Goal: Task Accomplishment & Management: Manage account settings

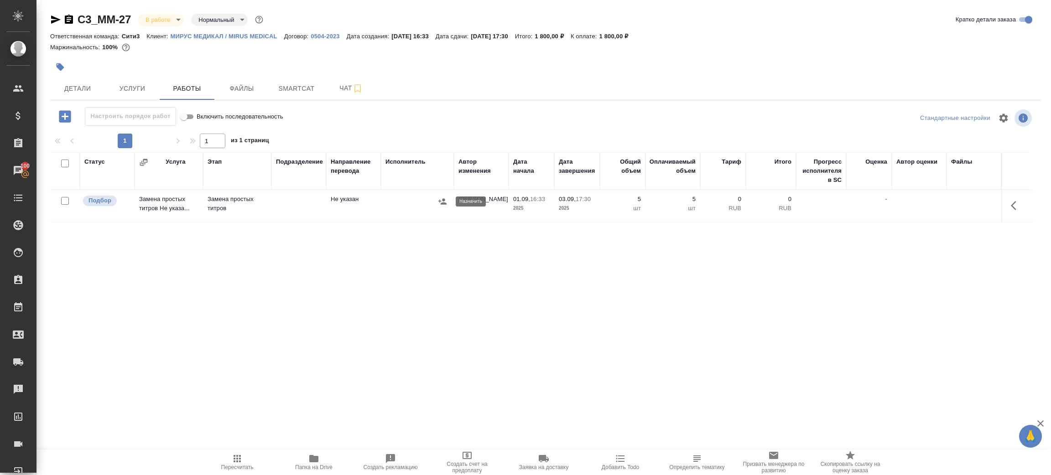
click at [442, 201] on icon "button" at bounding box center [442, 201] width 9 height 9
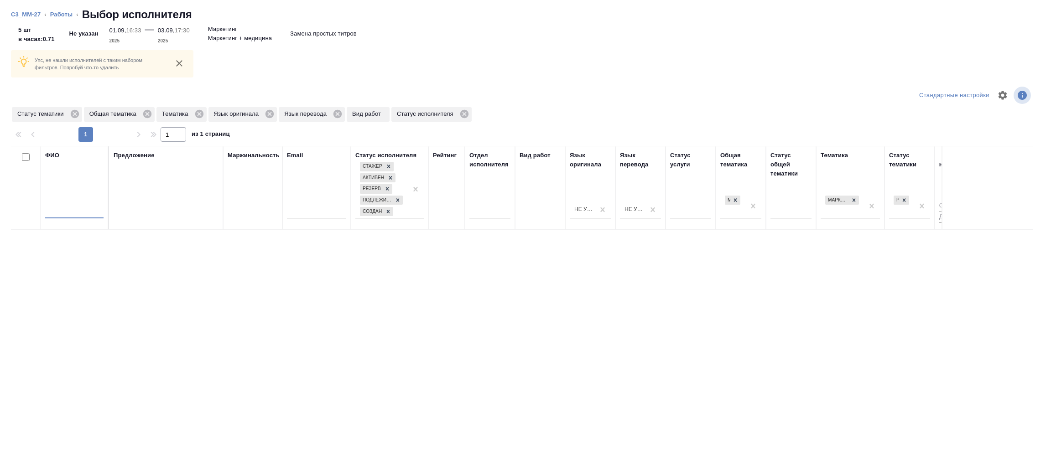
click at [67, 210] on input "text" at bounding box center [74, 212] width 58 height 11
type input "зенков"
click at [78, 111] on icon at bounding box center [74, 114] width 8 height 8
click at [72, 112] on icon at bounding box center [75, 114] width 8 height 8
click at [58, 114] on icon at bounding box center [55, 114] width 8 height 8
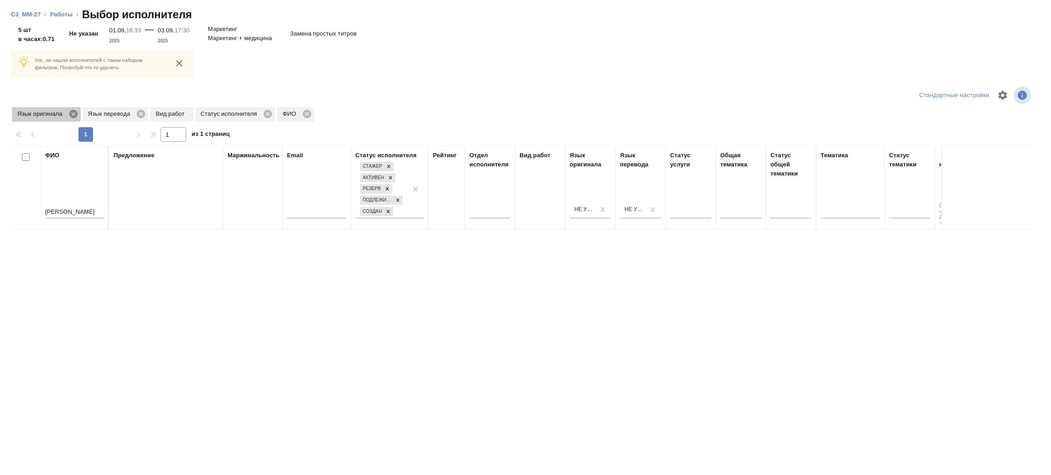
click at [78, 114] on icon at bounding box center [73, 114] width 10 height 10
click at [72, 114] on icon at bounding box center [71, 114] width 8 height 8
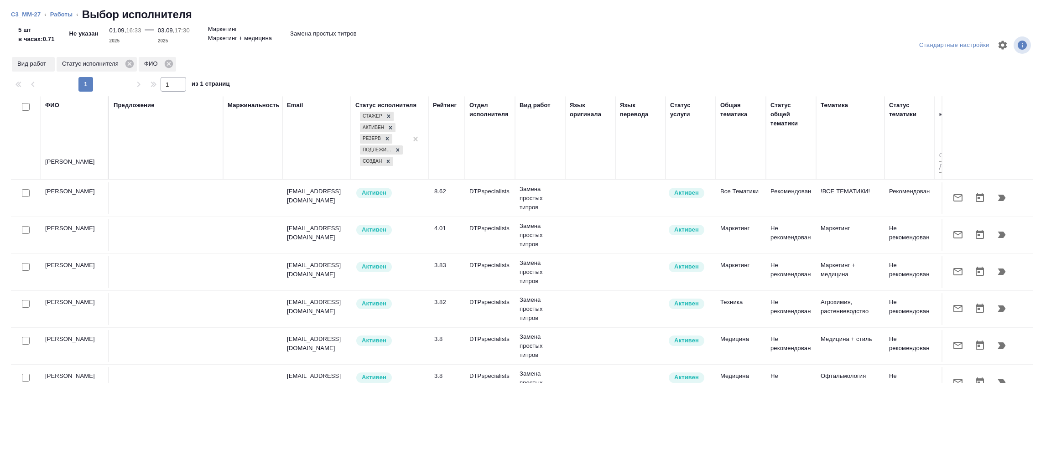
click at [998, 201] on icon "button" at bounding box center [1002, 198] width 8 height 6
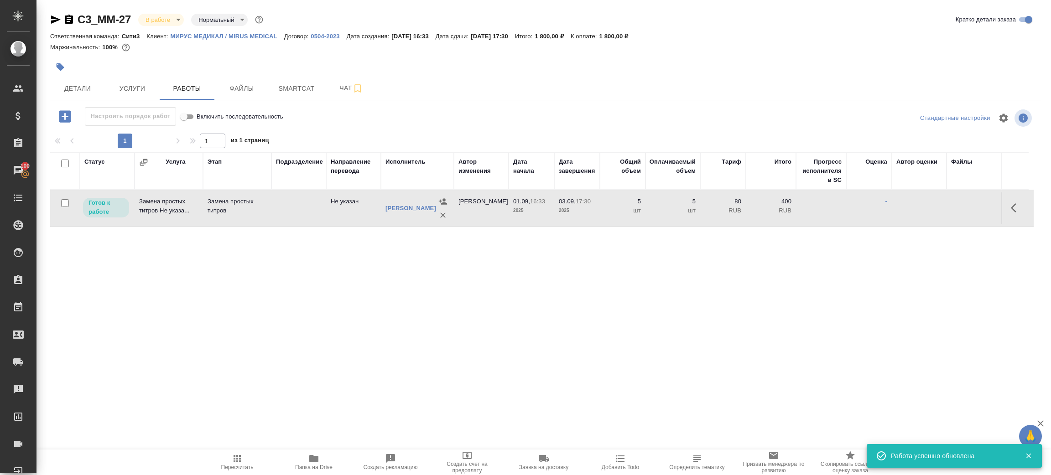
click at [313, 214] on td at bounding box center [298, 209] width 55 height 32
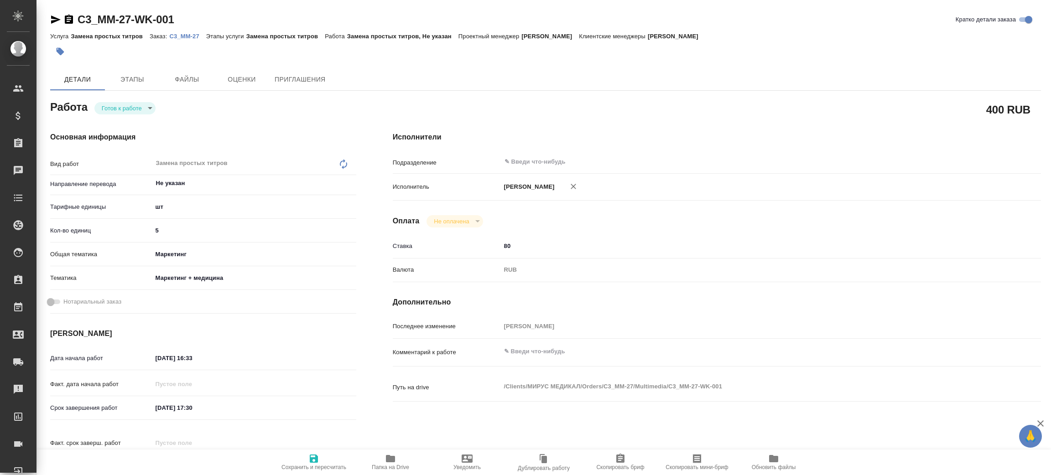
type textarea "x"
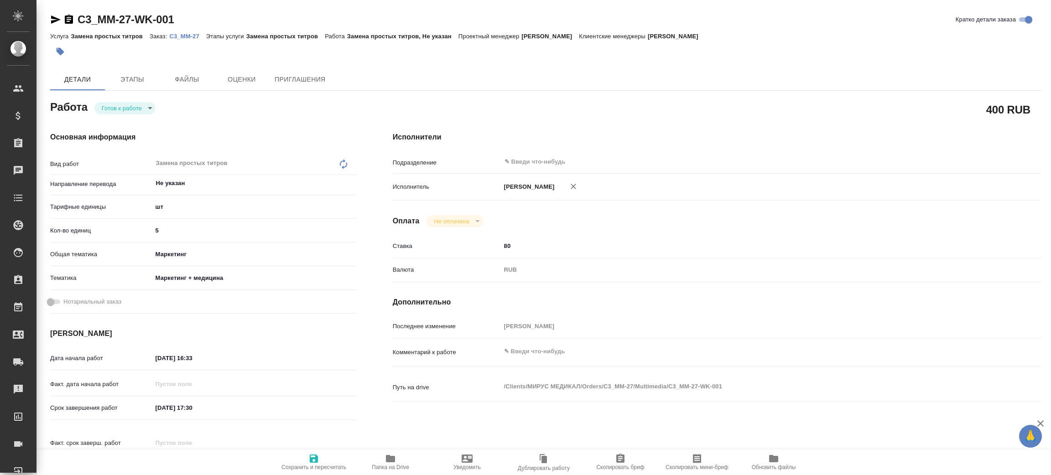
type textarea "x"
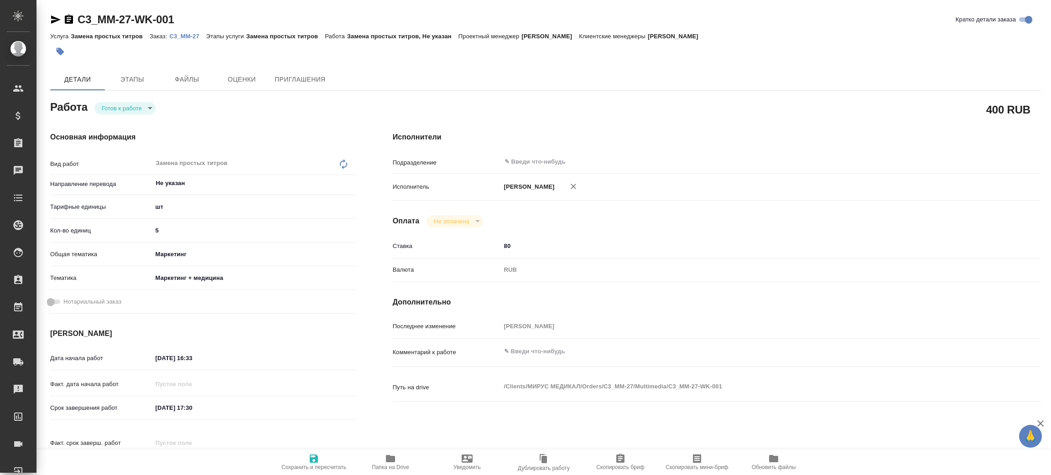
type textarea "x"
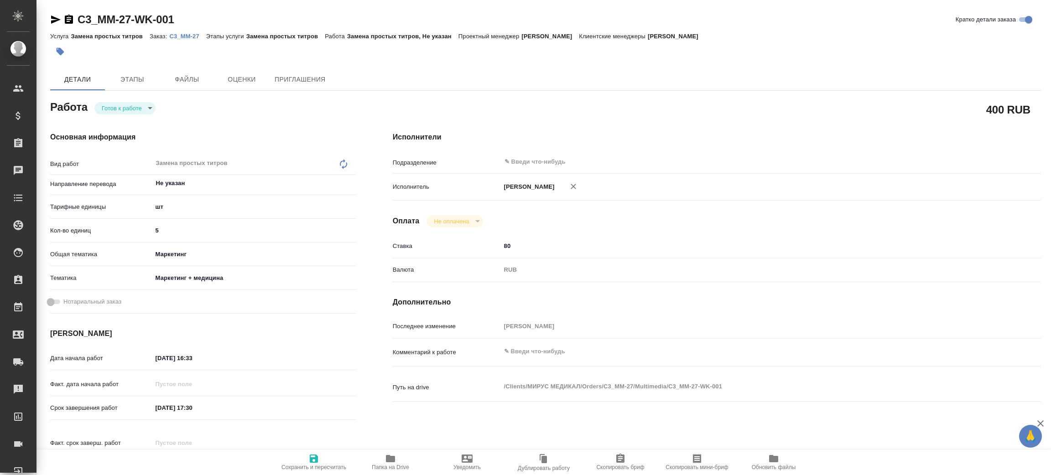
type textarea "x"
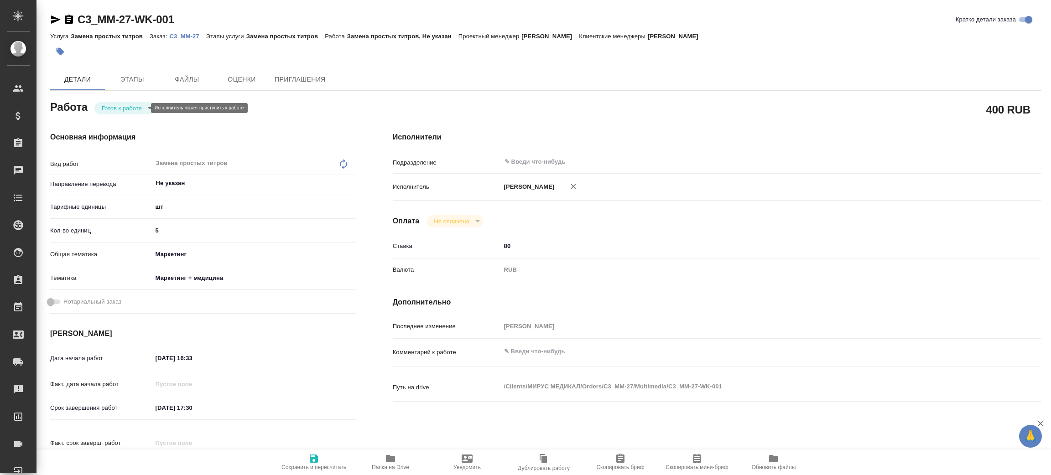
click at [121, 109] on body "🙏 .cls-1 fill:#fff; AWATERA [PERSON_NAME] Спецификации Заказы Чаты Todo Проекты…" at bounding box center [525, 237] width 1051 height 475
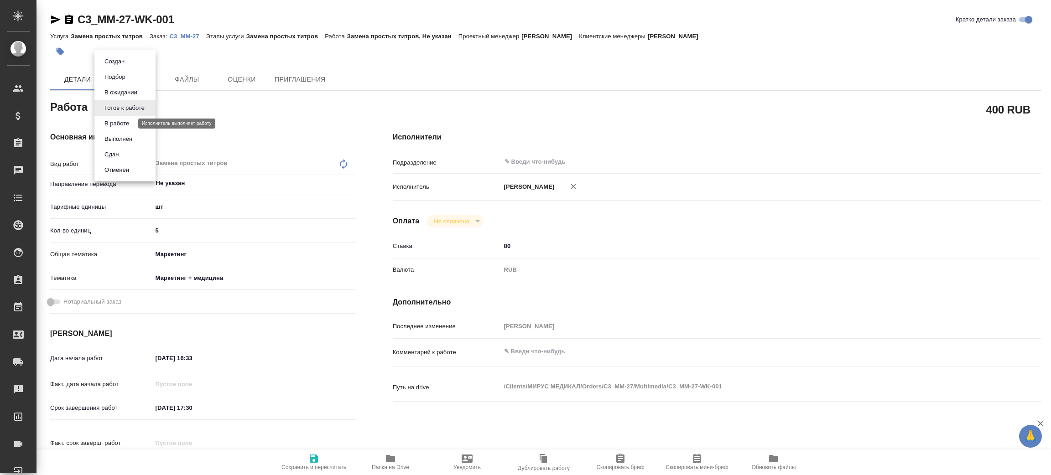
type textarea "x"
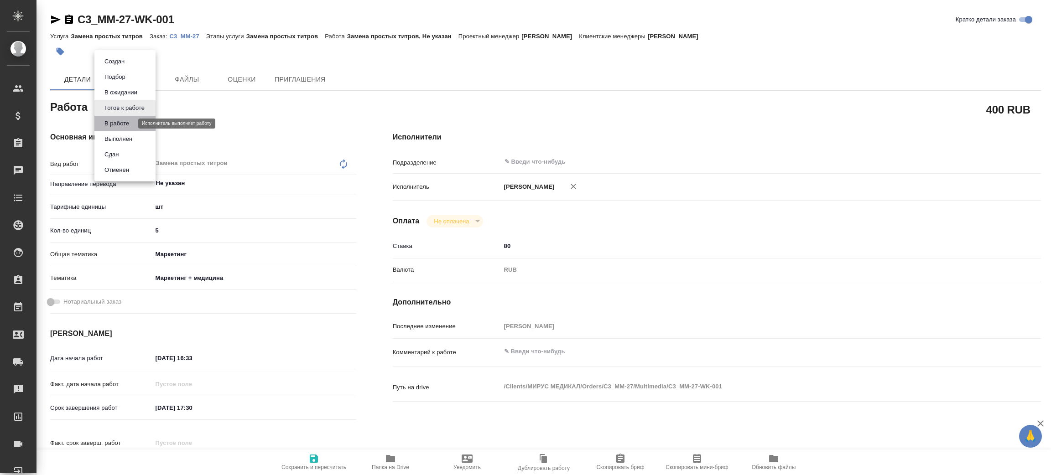
click at [124, 125] on button "В работе" at bounding box center [117, 124] width 30 height 10
type textarea "x"
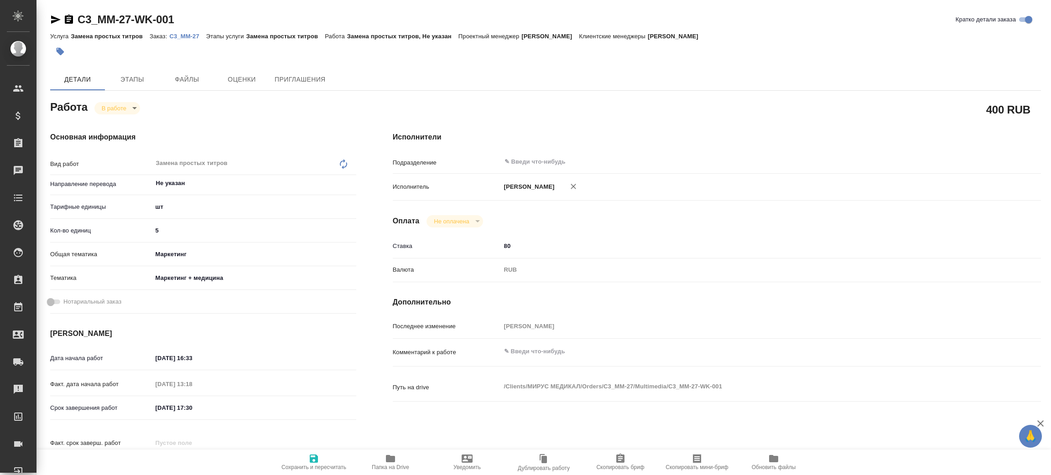
type textarea "x"
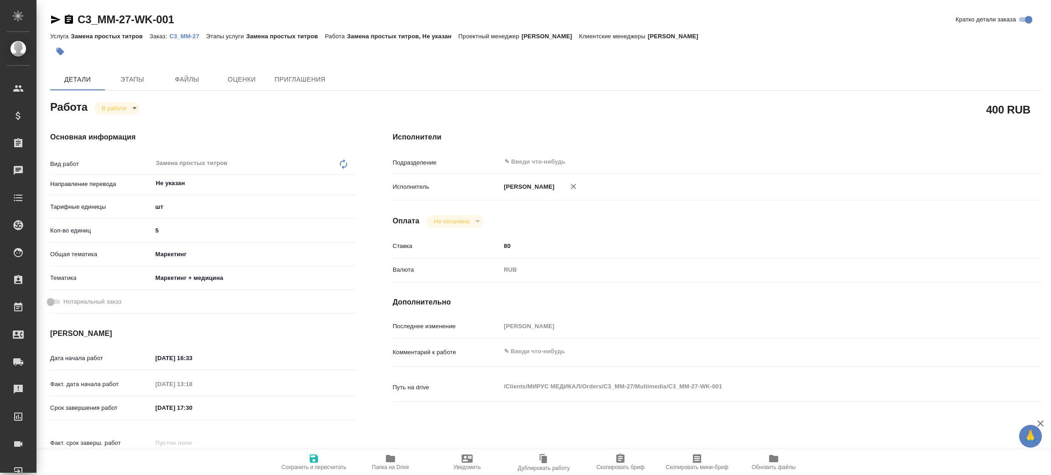
type textarea "x"
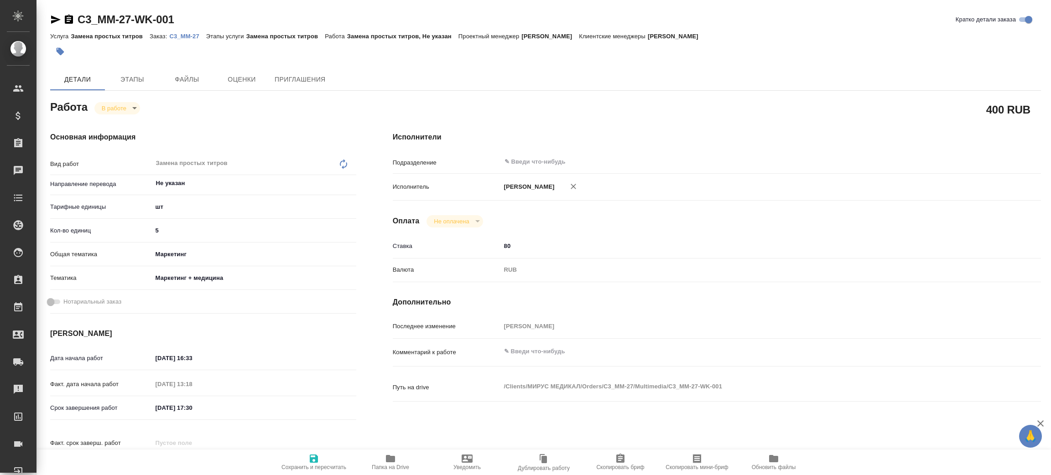
type textarea "x"
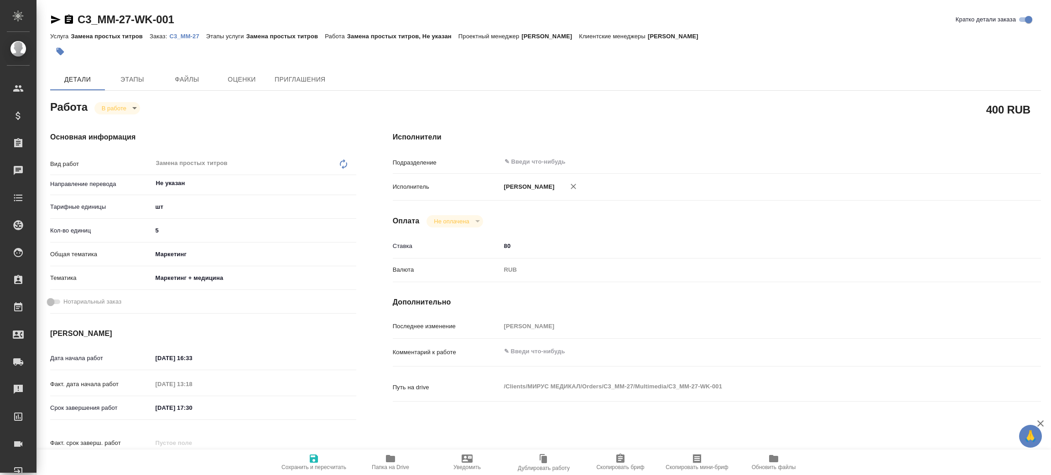
type textarea "x"
click at [383, 460] on span "Папка на Drive" at bounding box center [391, 462] width 66 height 17
drag, startPoint x: 56, startPoint y: 19, endPoint x: 59, endPoint y: 38, distance: 19.4
click at [56, 19] on icon "button" at bounding box center [55, 19] width 11 height 11
click at [188, 39] on p "C3_MM-27" at bounding box center [187, 36] width 36 height 7
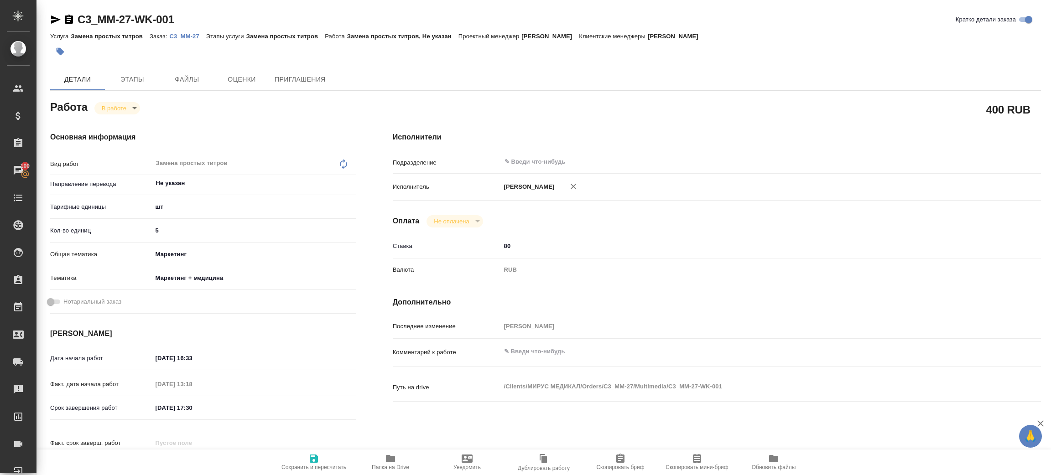
click at [69, 19] on icon "button" at bounding box center [69, 19] width 8 height 9
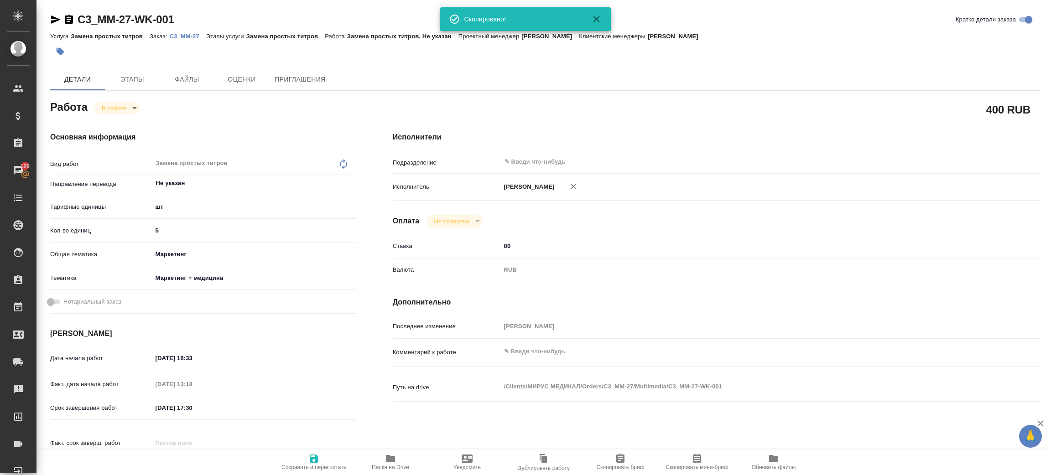
click at [196, 38] on p "C3_MM-27" at bounding box center [187, 36] width 36 height 7
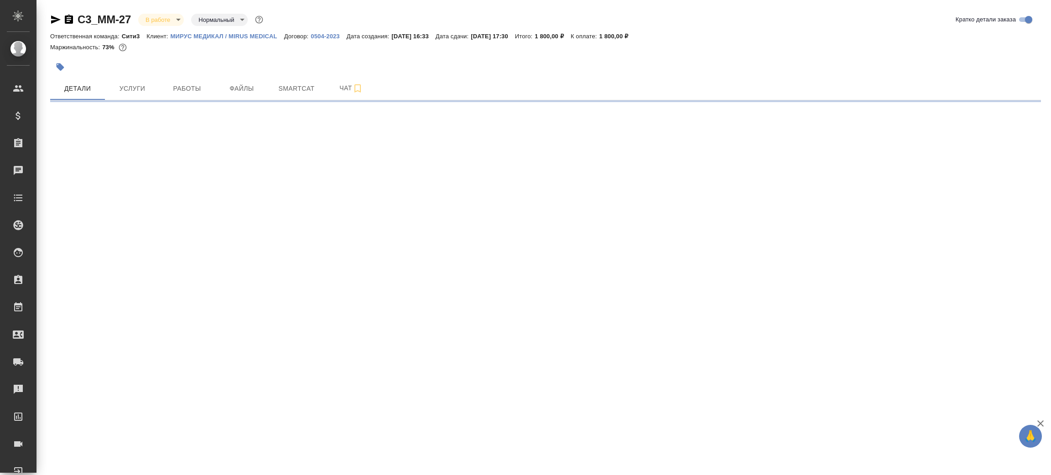
select select "RU"
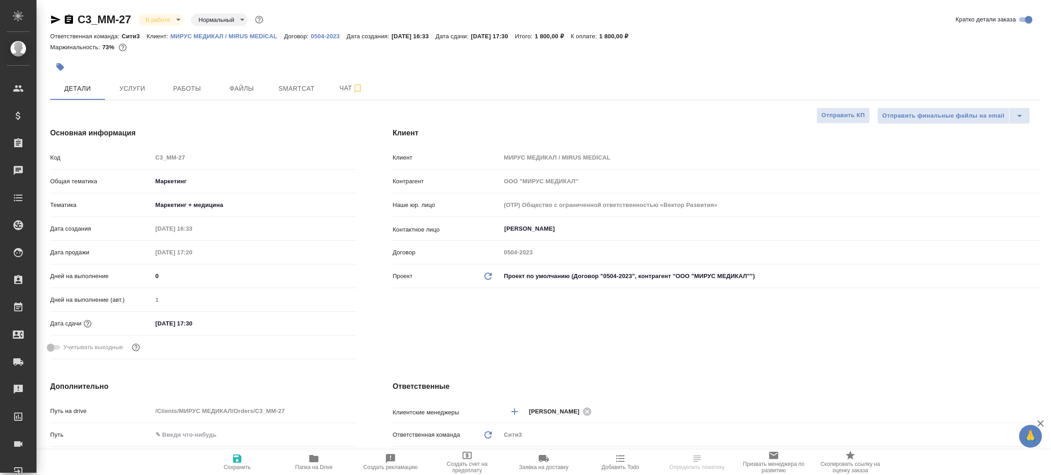
type textarea "x"
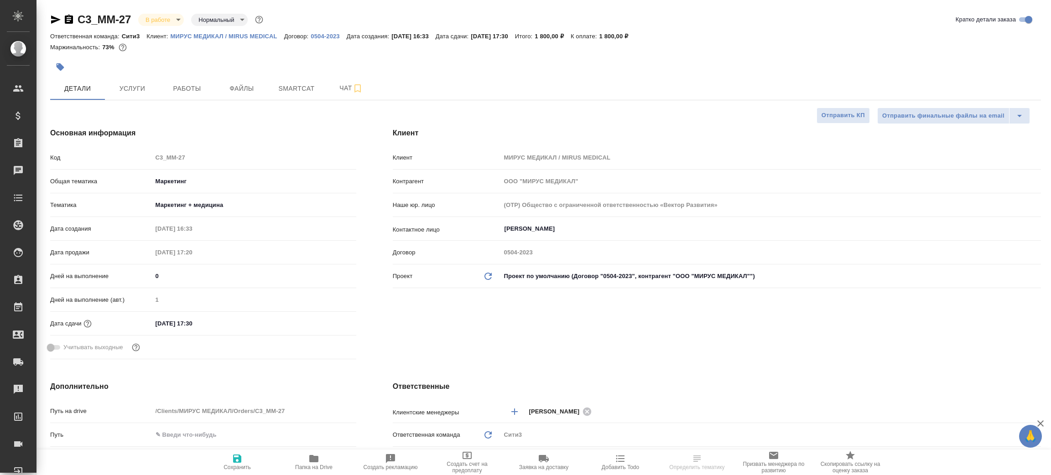
type textarea "x"
drag, startPoint x: 69, startPoint y: 18, endPoint x: 81, endPoint y: 35, distance: 21.0
click at [69, 18] on icon "button" at bounding box center [68, 19] width 11 height 11
type input "[PERSON_NAME]"
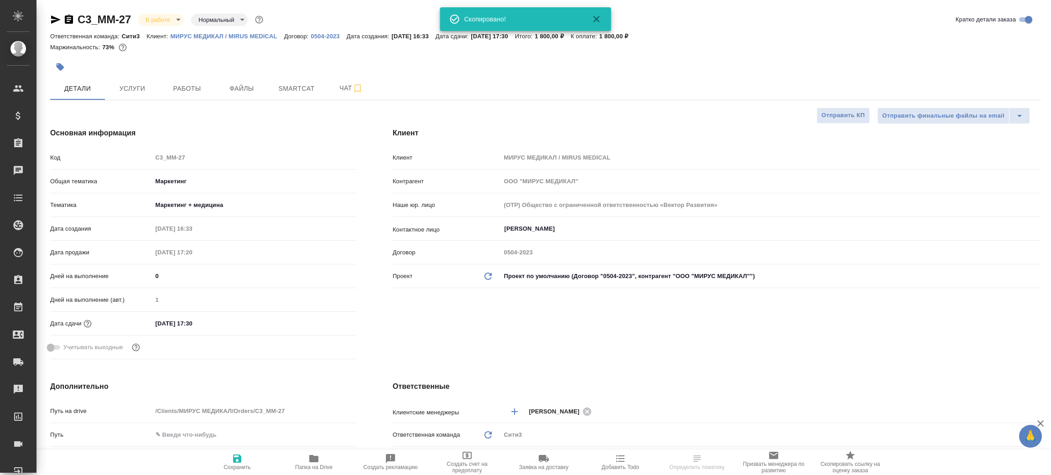
type textarea "x"
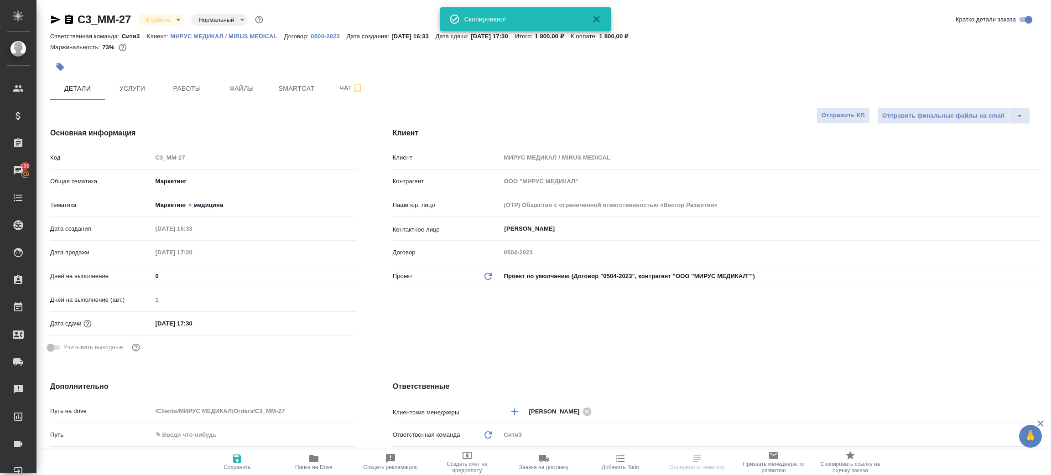
type textarea "x"
click at [60, 16] on icon "button" at bounding box center [55, 19] width 11 height 11
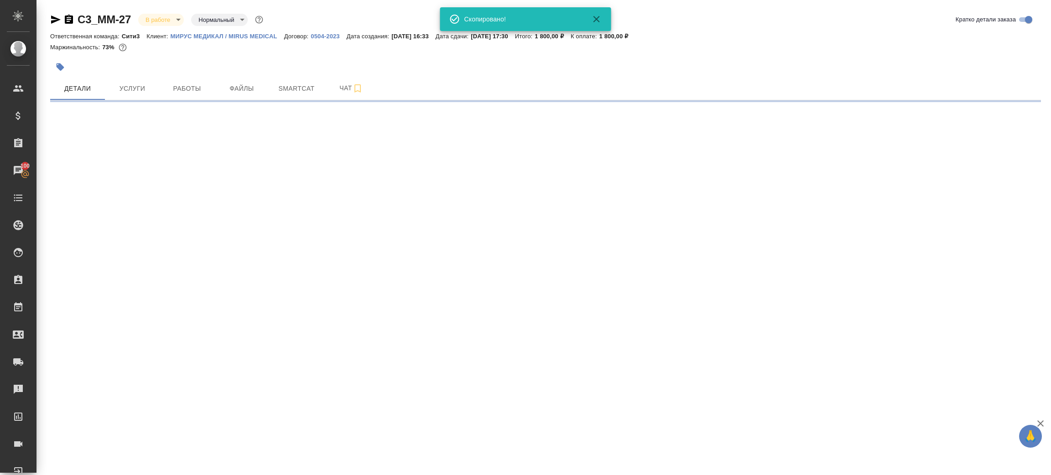
select select "RU"
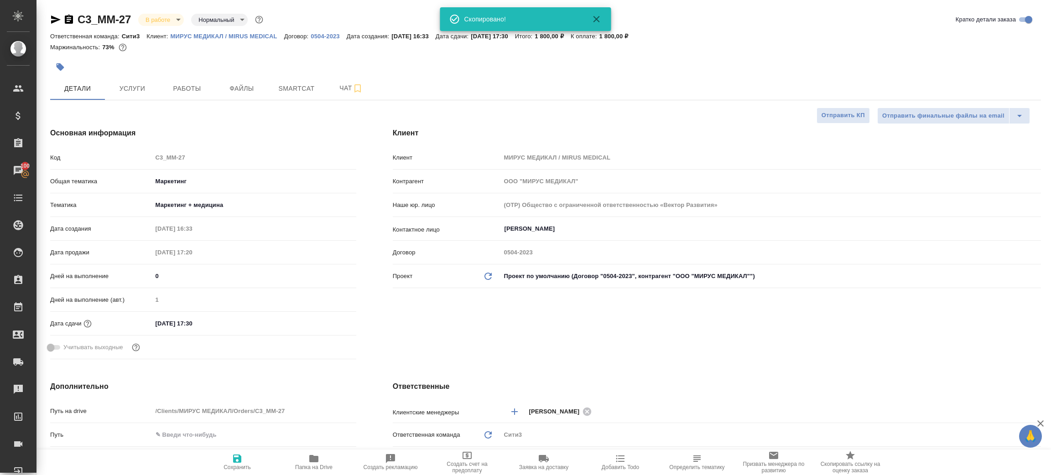
type textarea "x"
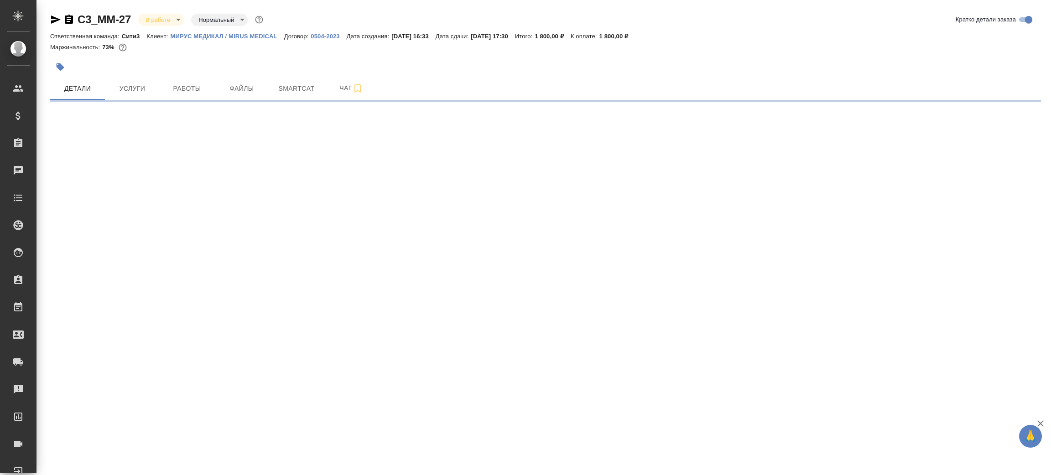
select select "RU"
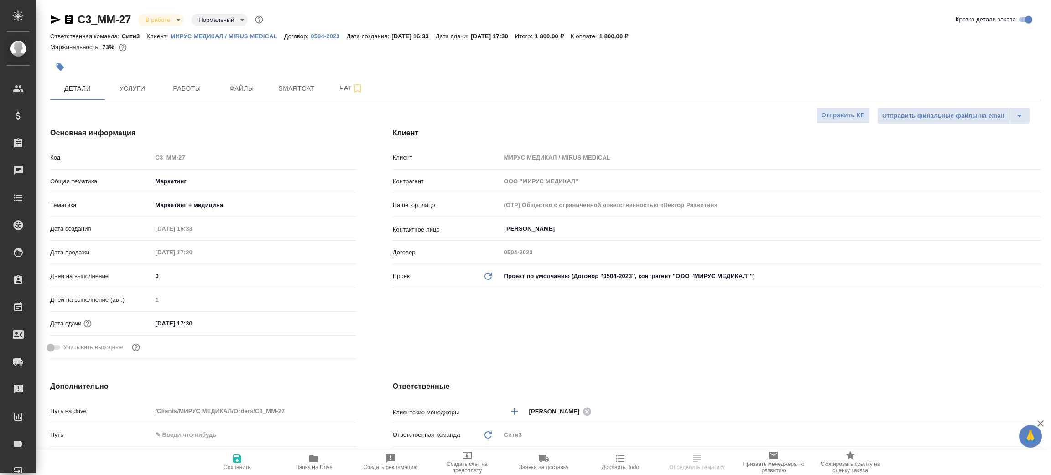
type textarea "x"
click at [66, 19] on icon "button" at bounding box center [69, 19] width 8 height 9
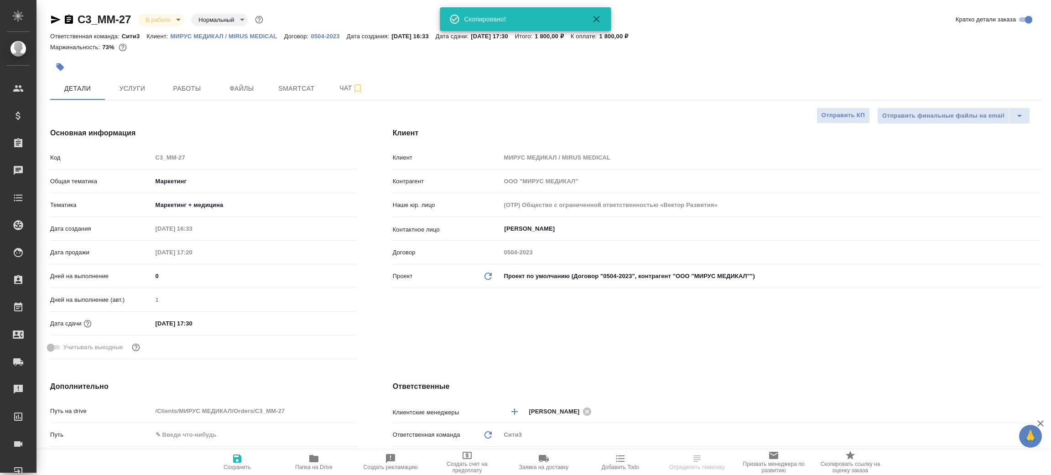
type textarea "x"
select select "RU"
type textarea "x"
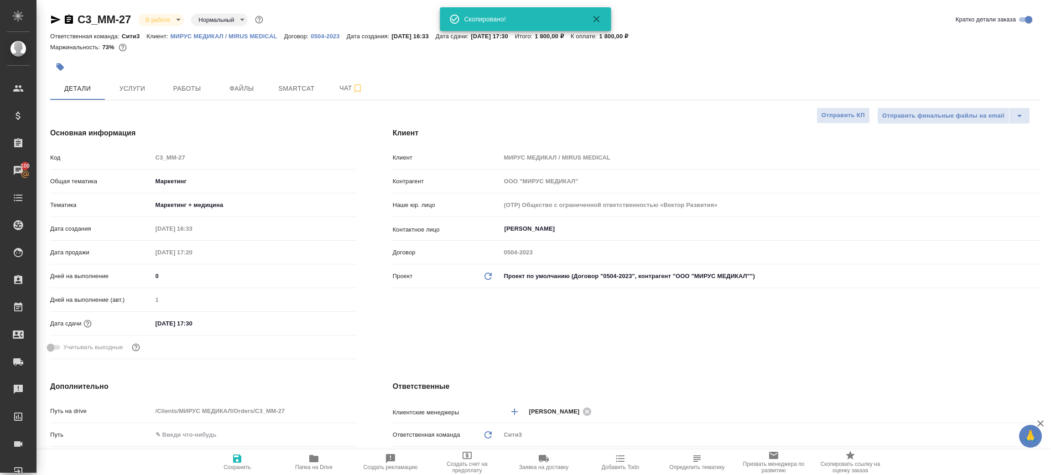
type textarea "x"
